Goal: Entertainment & Leisure: Consume media (video, audio)

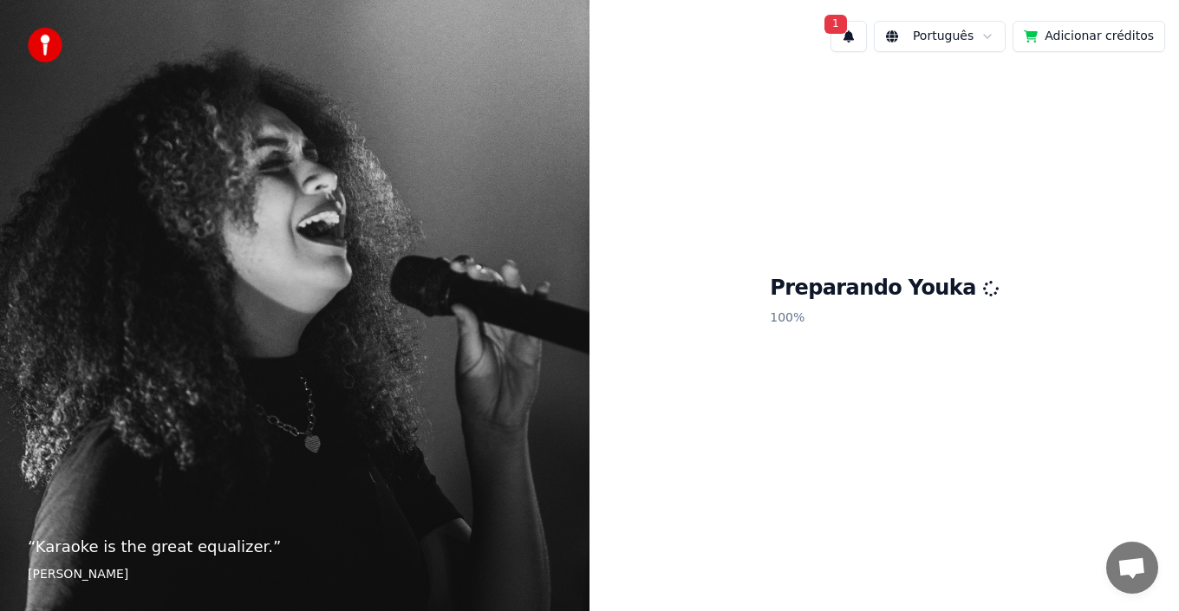
click at [858, 40] on button "1" at bounding box center [848, 36] width 36 height 31
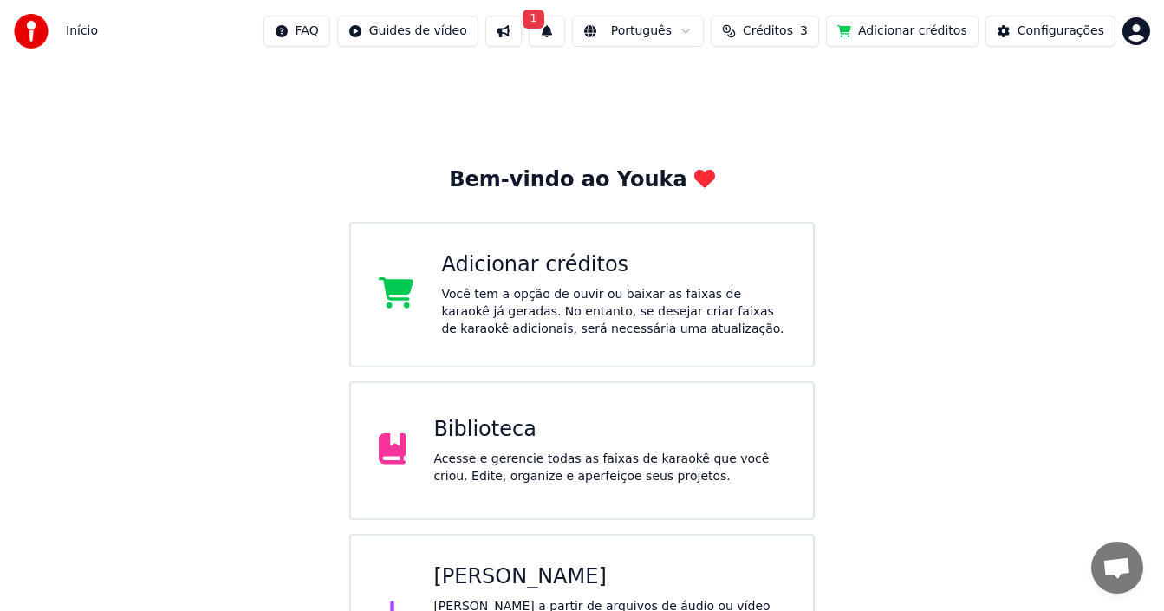
click at [522, 32] on button at bounding box center [503, 31] width 36 height 31
click at [545, 27] on span "1" at bounding box center [534, 19] width 23 height 19
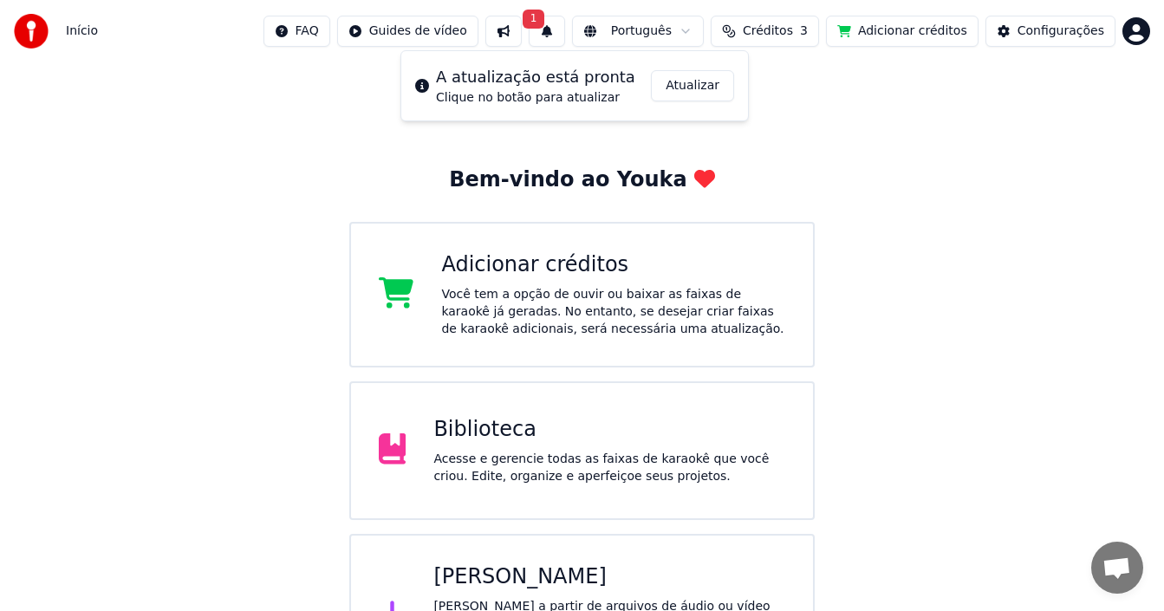
click at [707, 88] on button "Atualizar" at bounding box center [692, 85] width 83 height 31
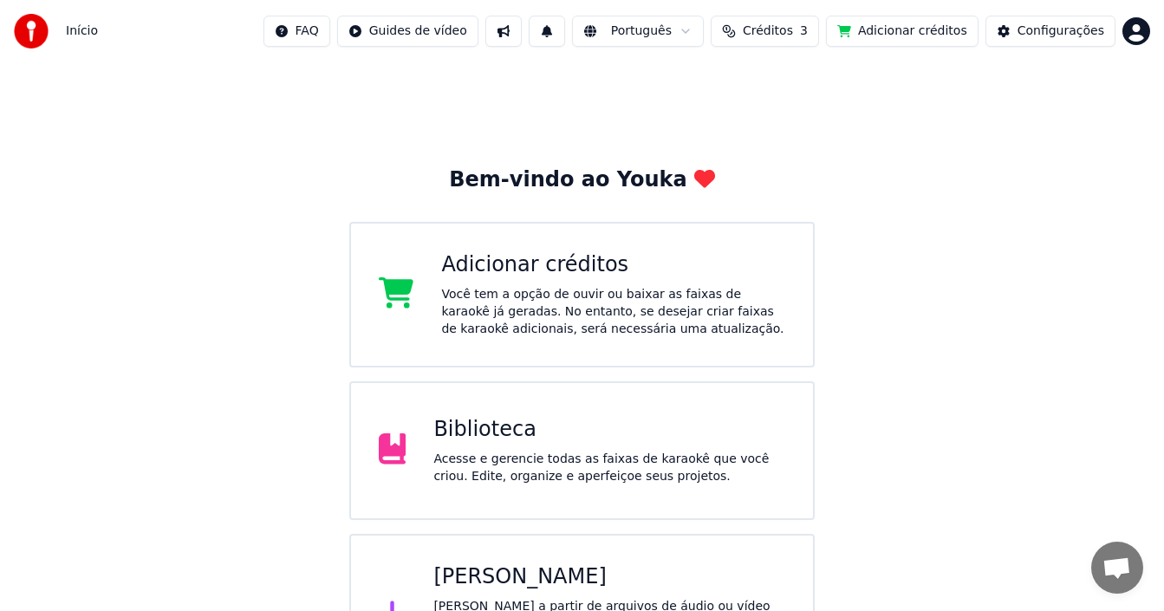
click at [883, 36] on button "Adicionar créditos" at bounding box center [902, 31] width 153 height 31
click at [103, 145] on div "Bem-vindo ao Youka Adicionar créditos Você tem a opção de ouvir ou baixar as fa…" at bounding box center [582, 379] width 1164 height 634
click at [1012, 34] on button "Configurações" at bounding box center [1051, 31] width 130 height 31
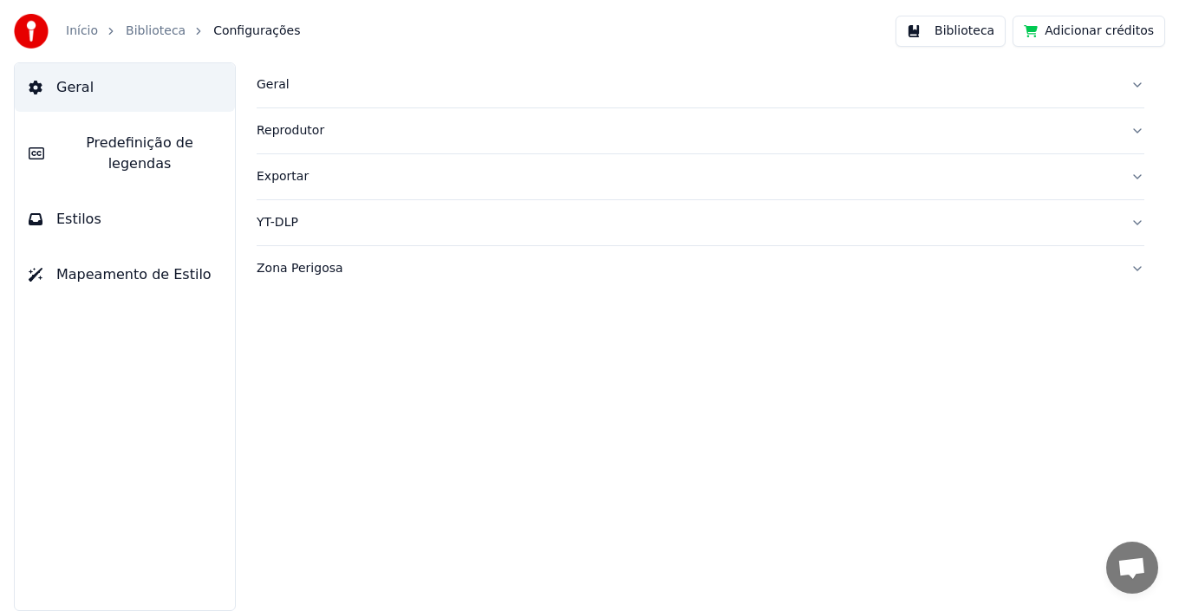
click at [157, 30] on link "Biblioteca" at bounding box center [156, 31] width 60 height 17
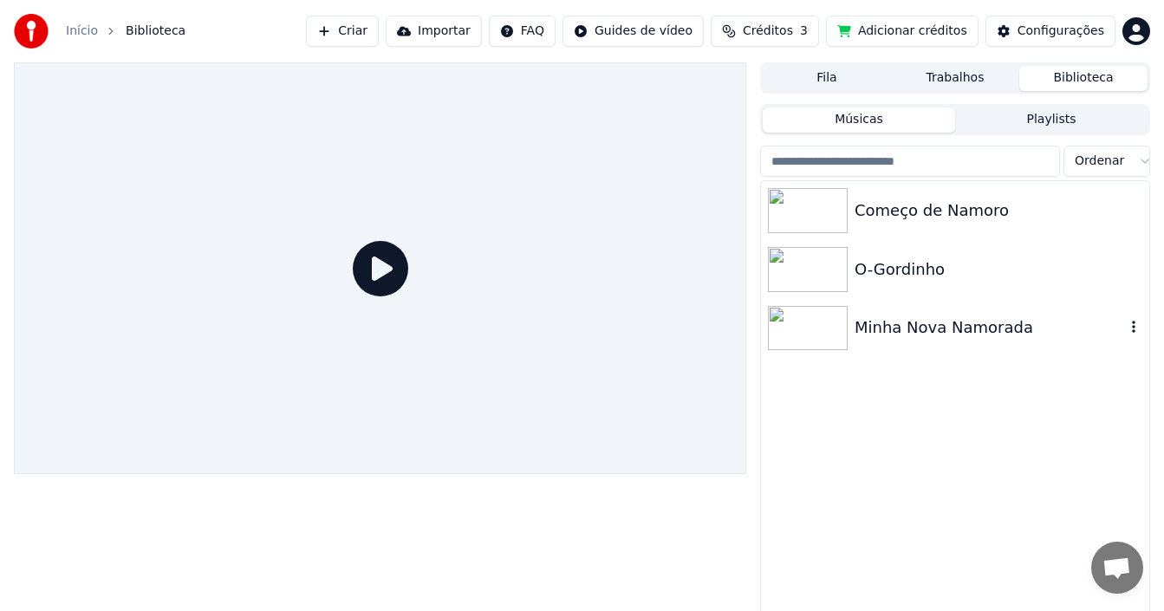
click at [955, 336] on div "Minha Nova Namorada" at bounding box center [990, 328] width 270 height 24
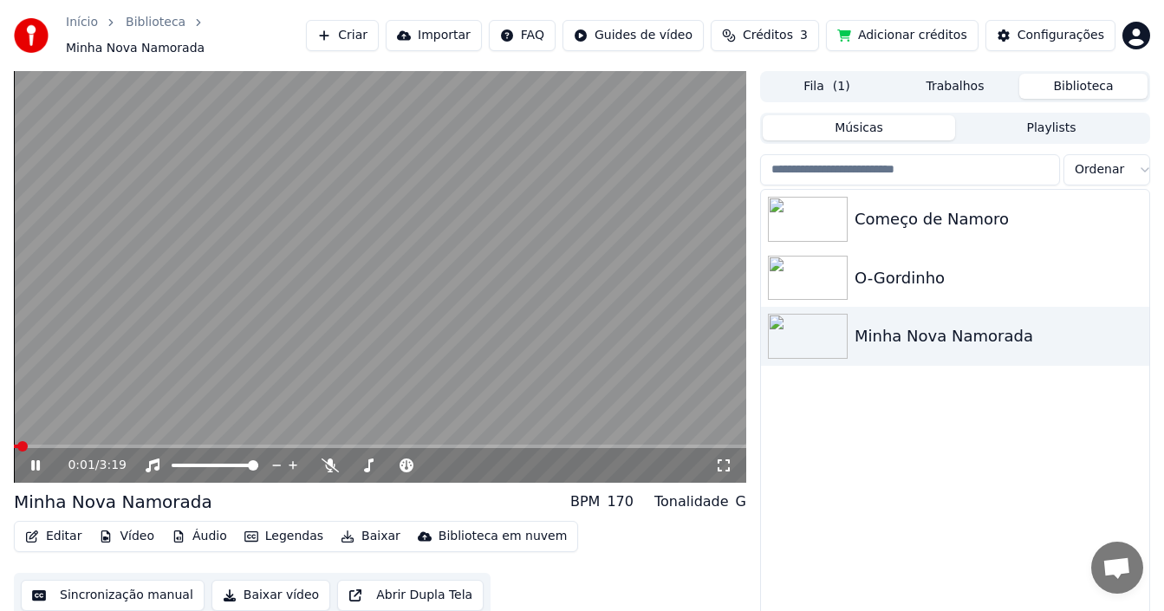
click at [36, 459] on icon at bounding box center [48, 466] width 40 height 14
click at [36, 460] on icon at bounding box center [35, 465] width 10 height 12
click at [36, 460] on icon at bounding box center [48, 466] width 40 height 14
click at [379, 34] on button "Criar" at bounding box center [342, 35] width 73 height 31
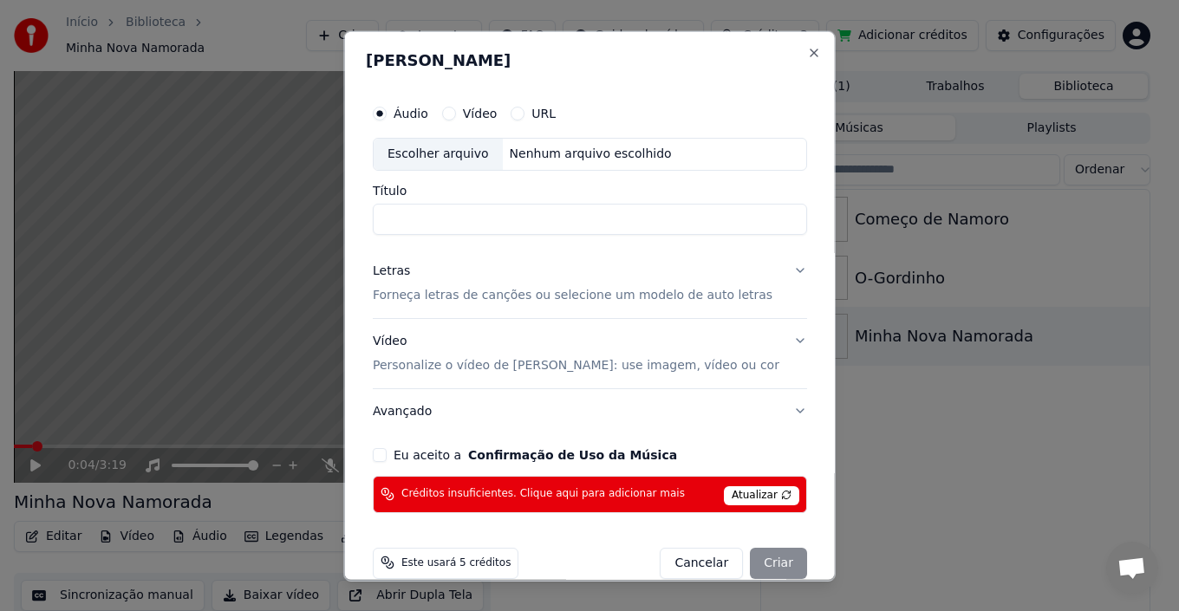
click at [475, 111] on div "Vídeo" at bounding box center [468, 113] width 55 height 14
click at [455, 114] on button "Vídeo" at bounding box center [448, 113] width 14 height 14
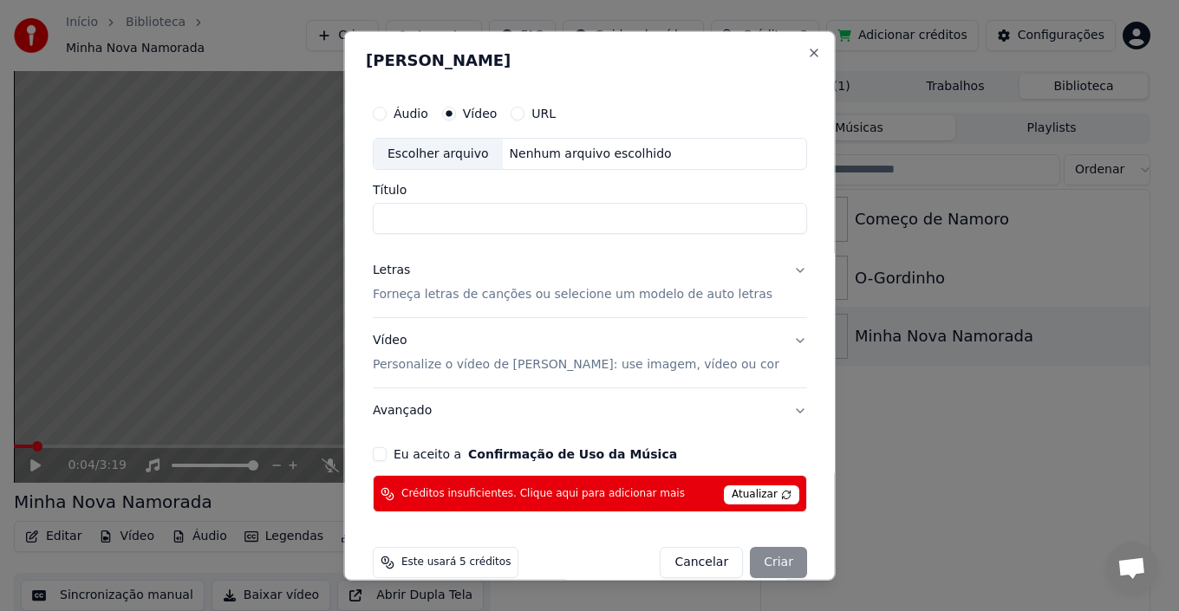
click at [387, 113] on button "Áudio" at bounding box center [380, 113] width 14 height 14
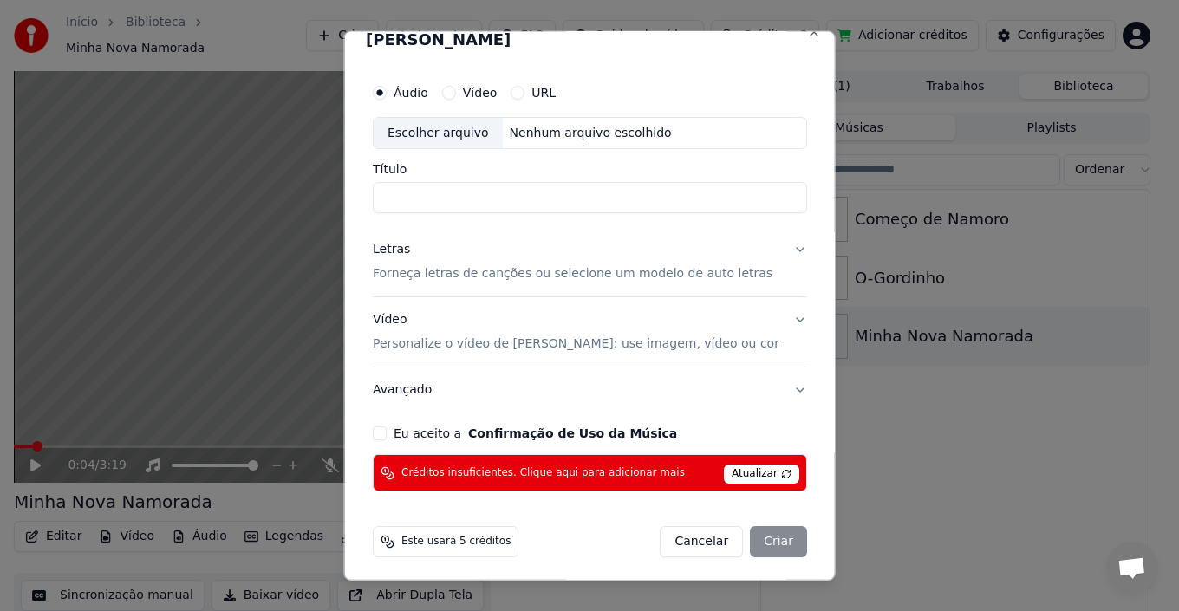
scroll to position [25, 0]
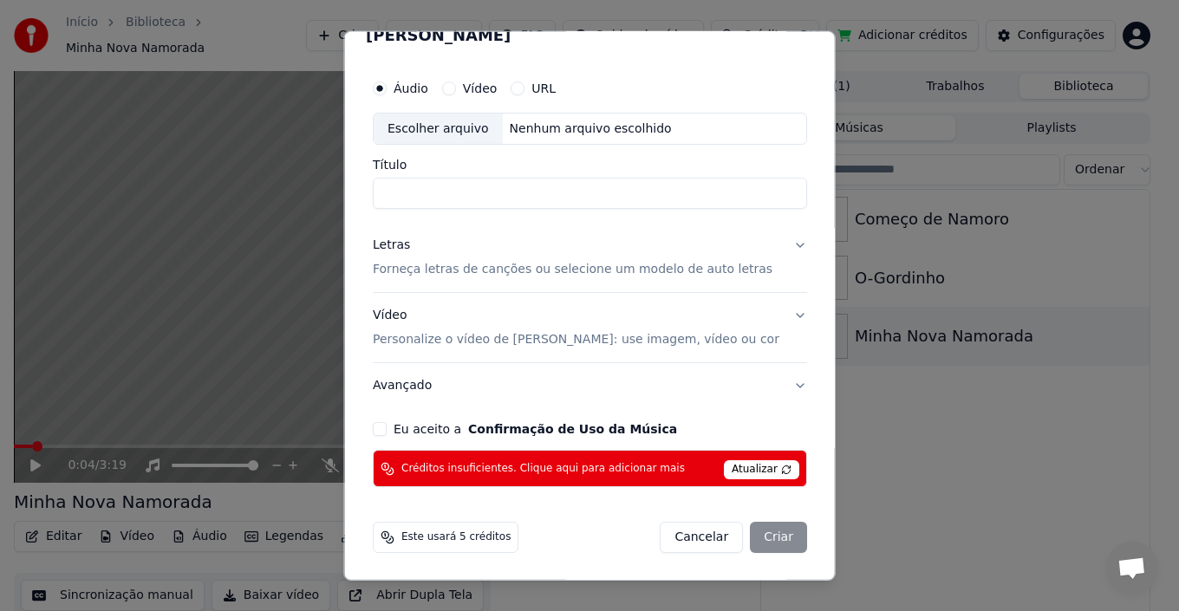
click at [771, 381] on button "Avançado" at bounding box center [590, 385] width 434 height 45
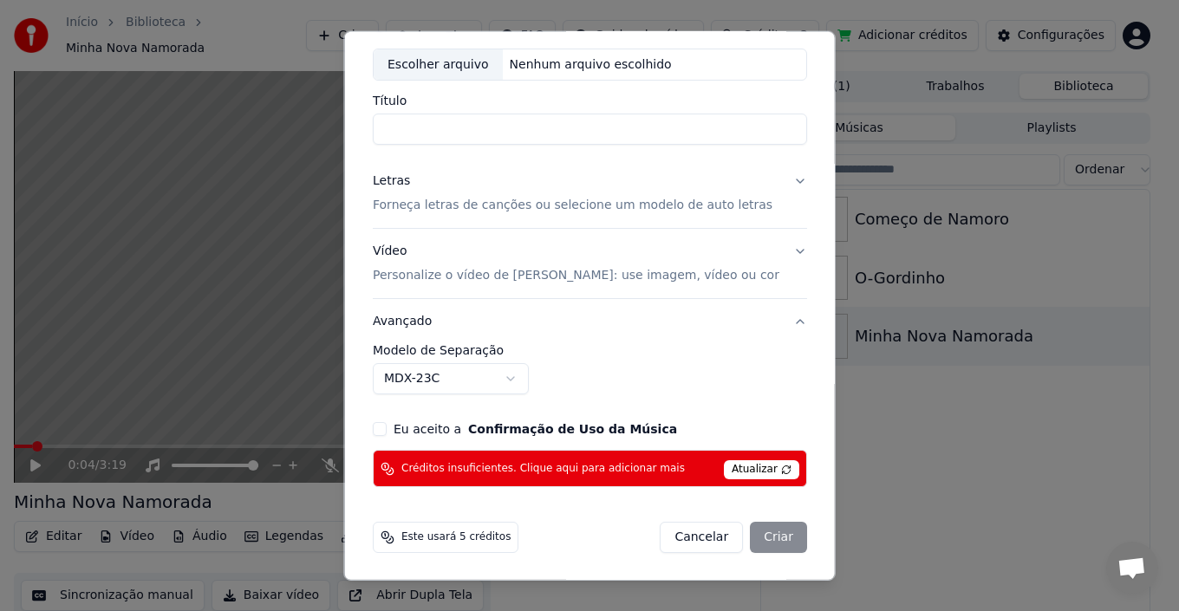
scroll to position [3, 0]
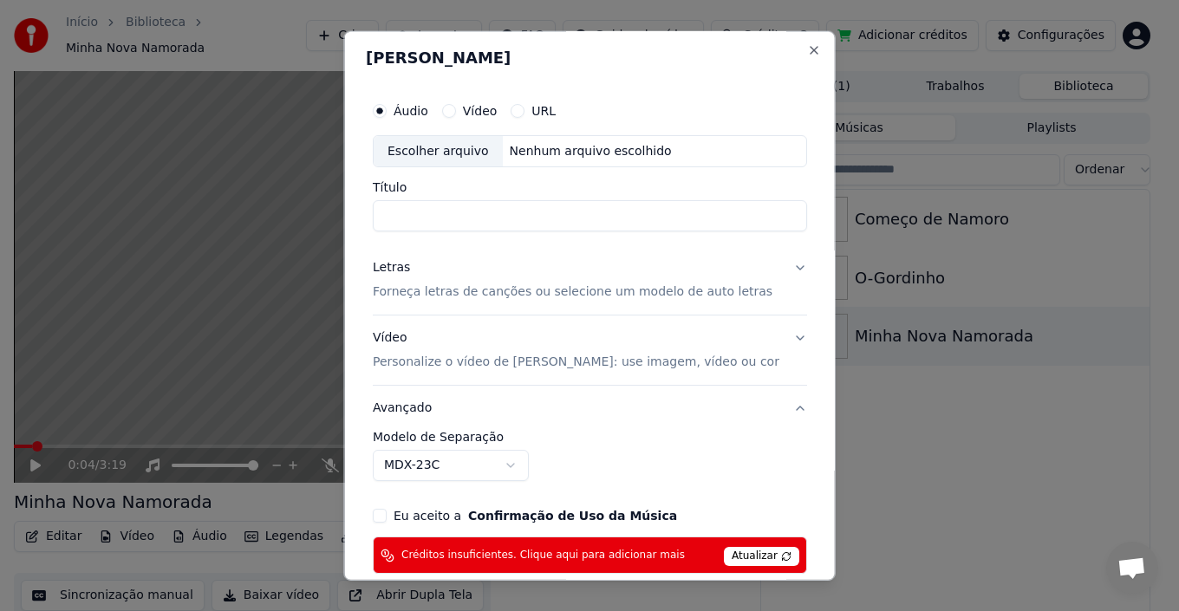
click at [765, 338] on button "Vídeo Personalize o vídeo de karaokê: use imagem, vídeo ou cor" at bounding box center [590, 350] width 434 height 69
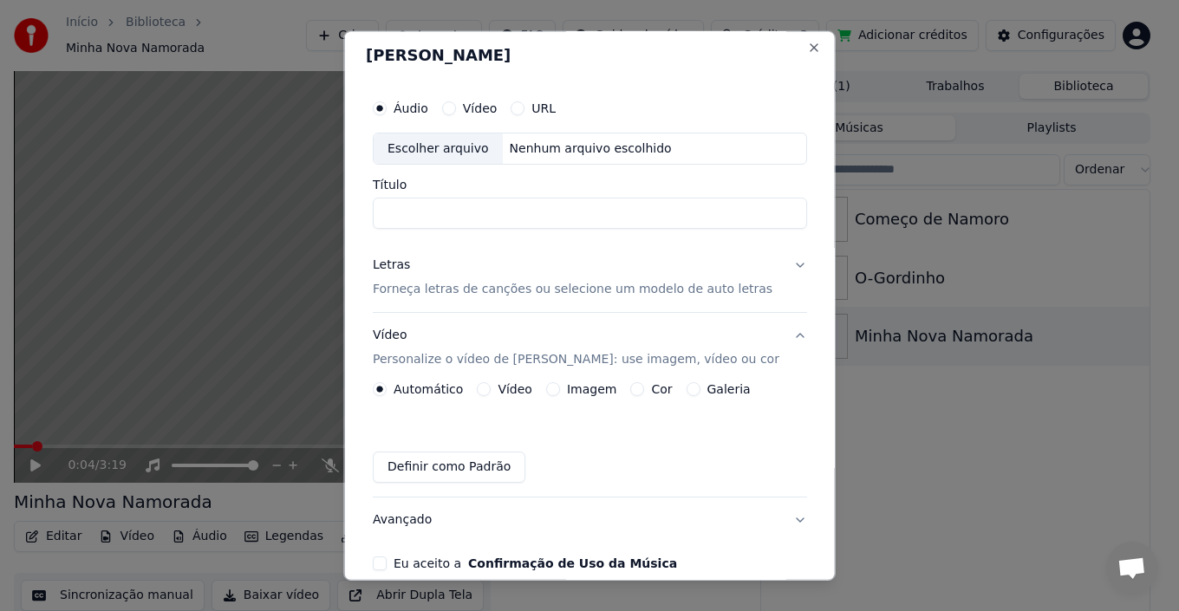
scroll to position [0, 0]
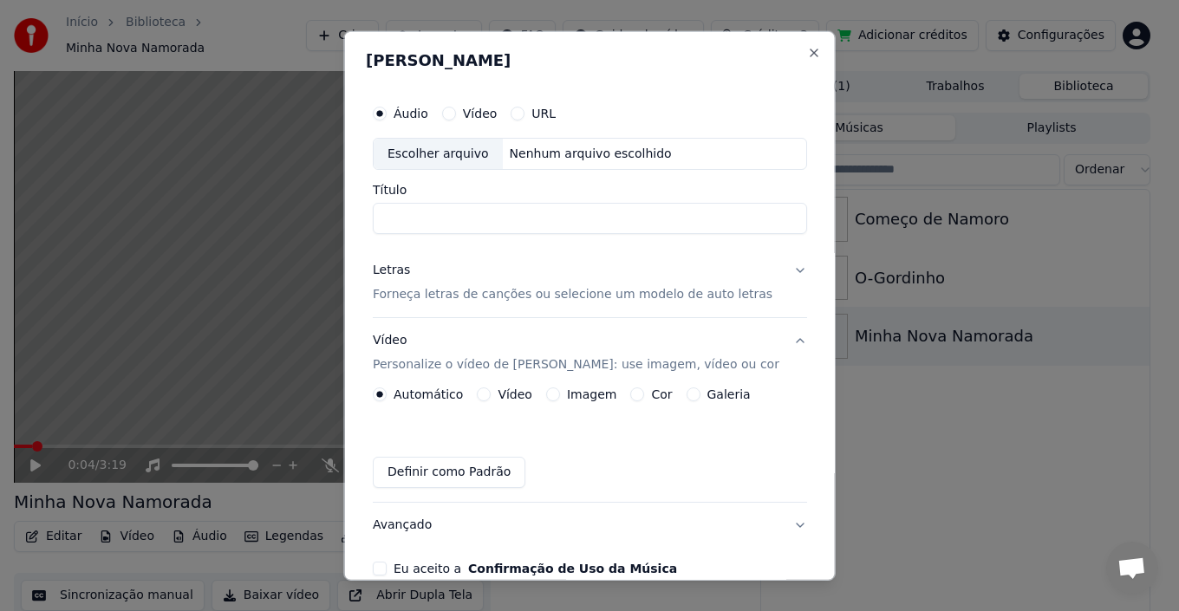
click at [771, 268] on button "Letras Forneça letras de canções ou selecione um modelo de auto letras" at bounding box center [590, 282] width 434 height 69
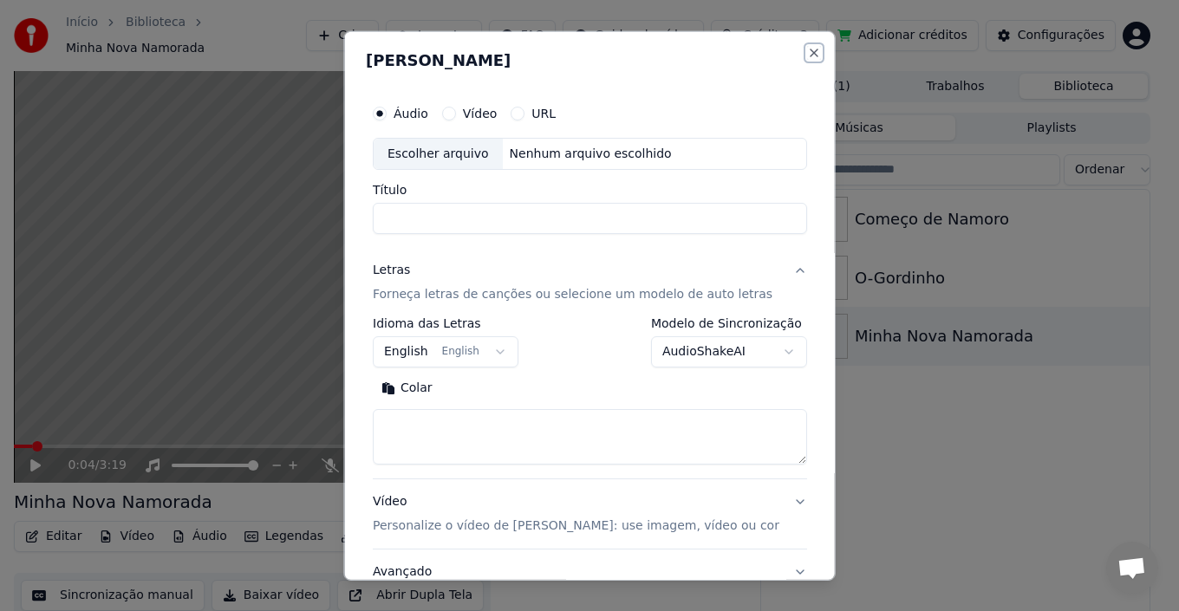
click at [806, 57] on button "Close" at bounding box center [813, 52] width 14 height 14
select select
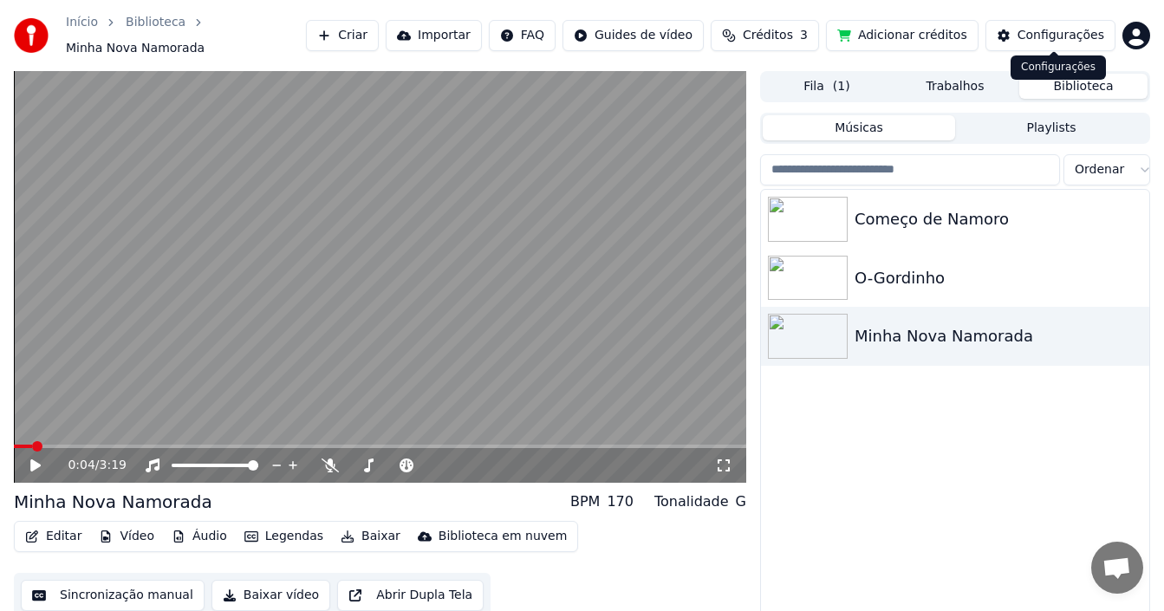
click at [1070, 28] on div "Configurações" at bounding box center [1061, 35] width 87 height 17
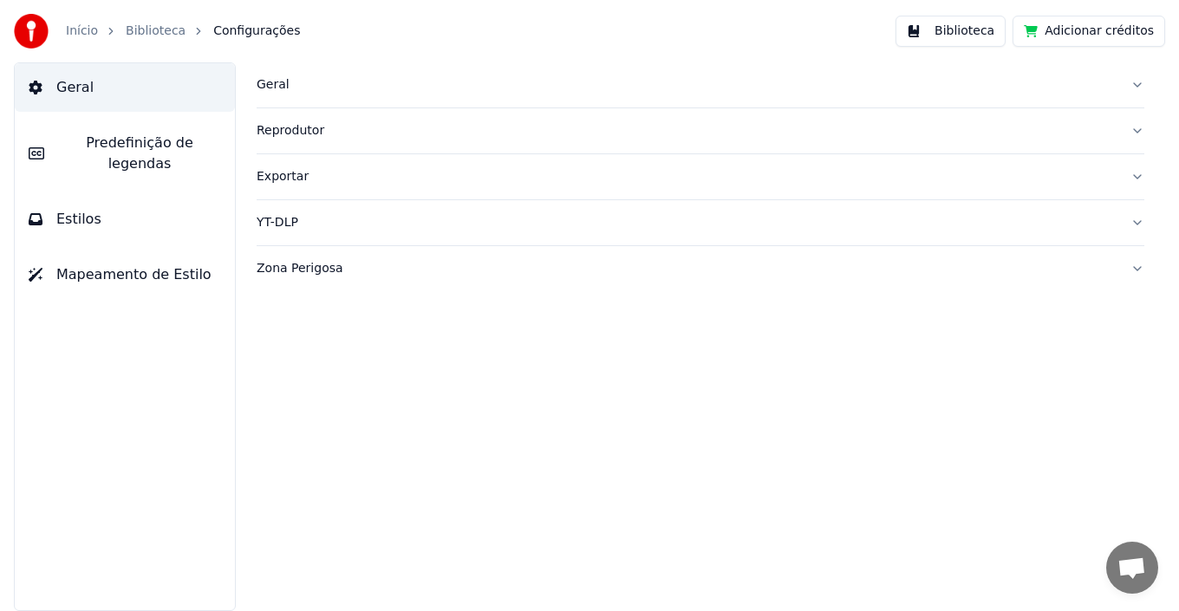
click at [146, 141] on span "Predefinição de legendas" at bounding box center [139, 154] width 163 height 42
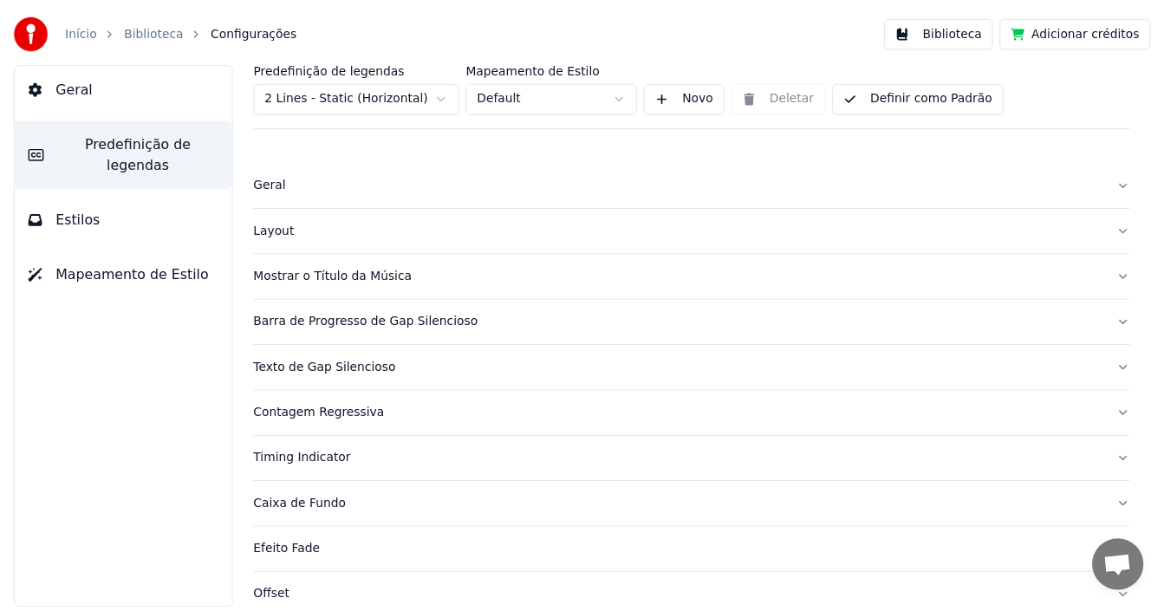
scroll to position [161, 0]
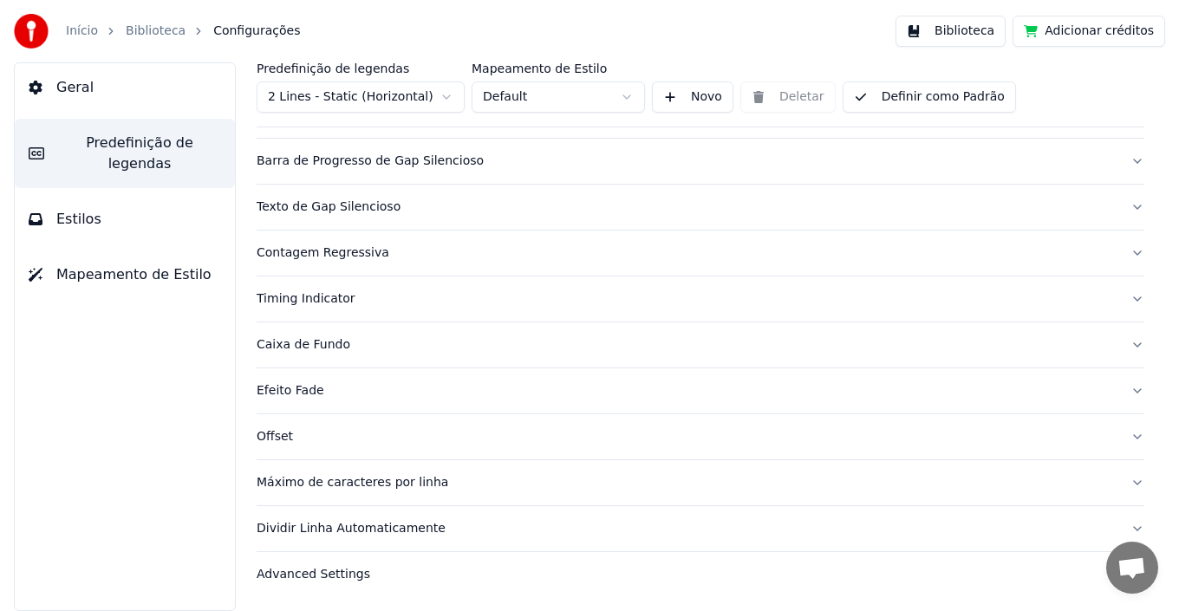
click at [167, 31] on link "Biblioteca" at bounding box center [156, 31] width 60 height 17
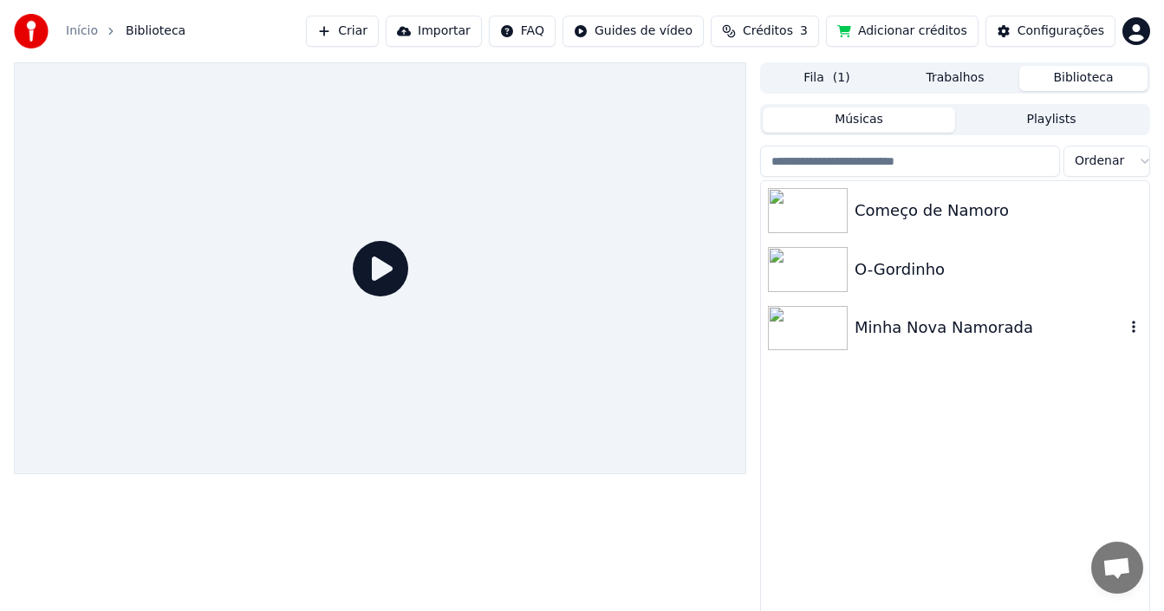
click at [937, 325] on div "Minha Nova Namorada" at bounding box center [990, 328] width 270 height 24
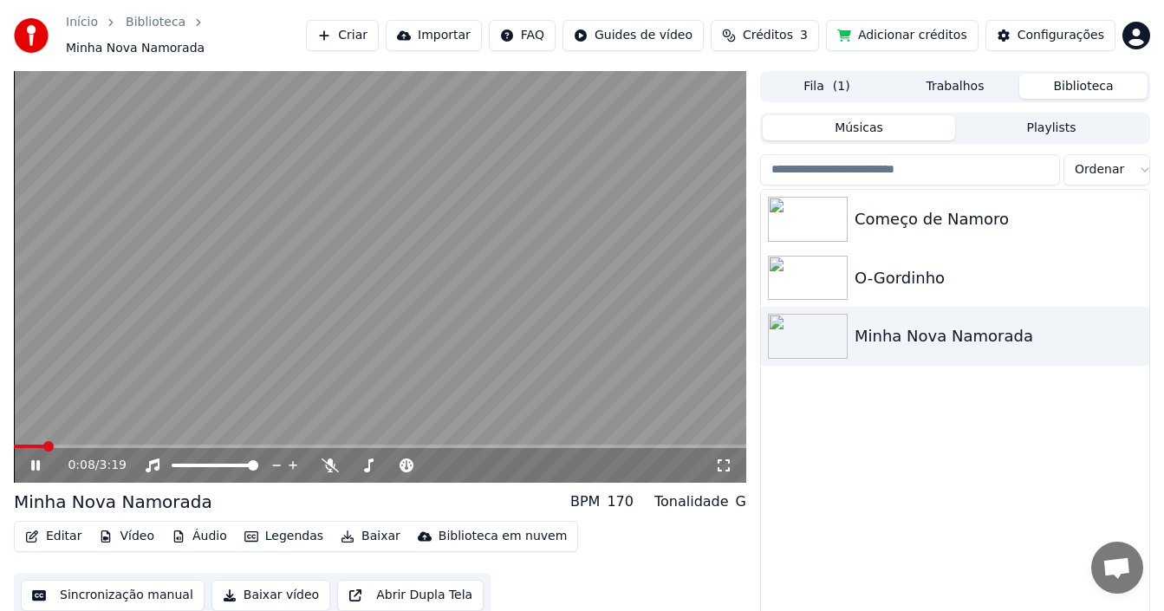
click at [31, 459] on icon at bounding box center [48, 466] width 40 height 14
